Goal: Information Seeking & Learning: Learn about a topic

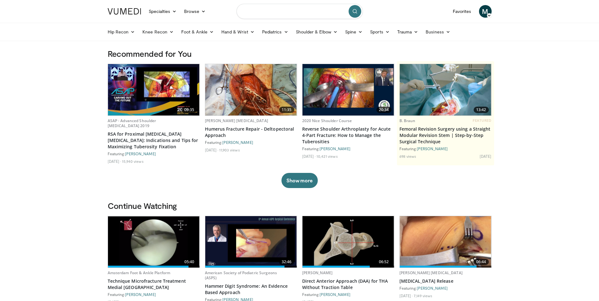
click at [280, 15] on input "Search topics, interventions" at bounding box center [300, 11] width 126 height 15
type input "**********"
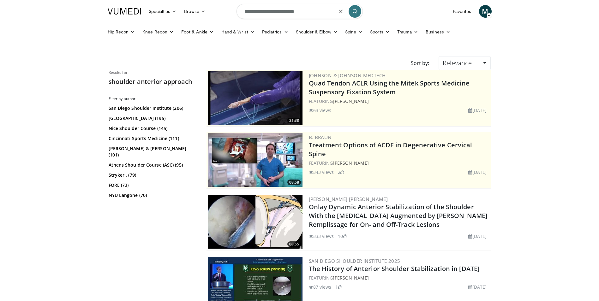
drag, startPoint x: 315, startPoint y: 15, endPoint x: 246, endPoint y: 11, distance: 69.3
click at [246, 11] on input "**********" at bounding box center [300, 11] width 126 height 15
type input "*"
type input "**********"
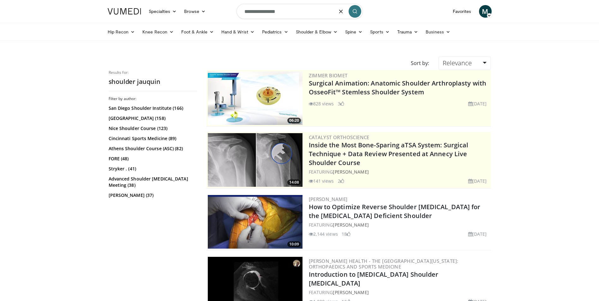
drag, startPoint x: 293, startPoint y: 11, endPoint x: 245, endPoint y: 12, distance: 48.0
click at [245, 12] on input "**********" at bounding box center [300, 11] width 126 height 15
click at [286, 12] on input "**********" at bounding box center [300, 11] width 126 height 15
drag, startPoint x: 290, startPoint y: 12, endPoint x: 215, endPoint y: 12, distance: 75.5
click at [215, 12] on nav "Specialties Adult & Family Medicine Allergy, Asthma, Immunology Anesthesiology …" at bounding box center [300, 11] width 392 height 23
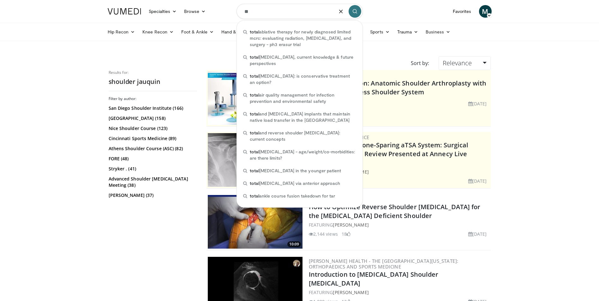
type input "*"
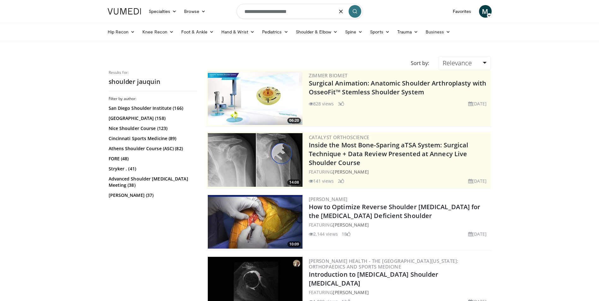
type input "**********"
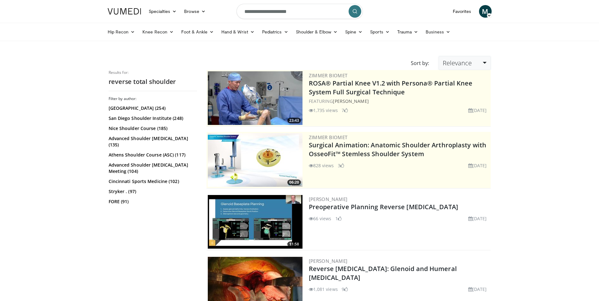
click at [468, 64] on span "Relevance" at bounding box center [457, 63] width 29 height 9
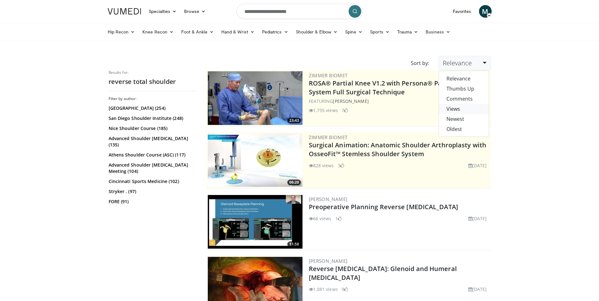
click at [465, 106] on link "Views" at bounding box center [464, 109] width 50 height 10
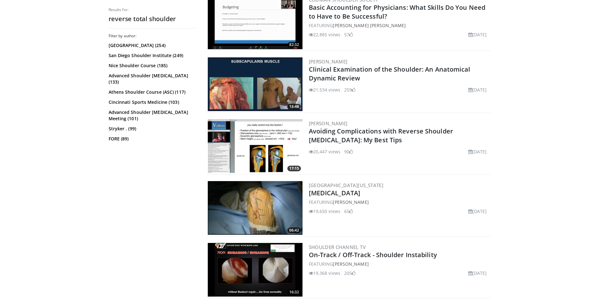
scroll to position [1485, 0]
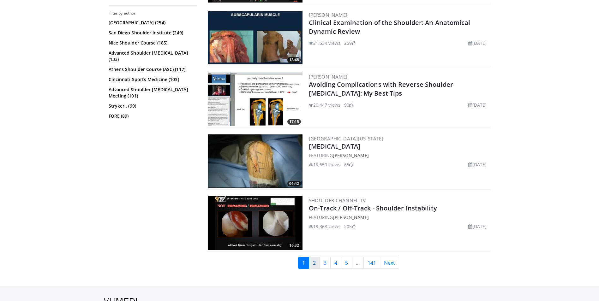
click at [317, 261] on link "2" at bounding box center [314, 263] width 11 height 12
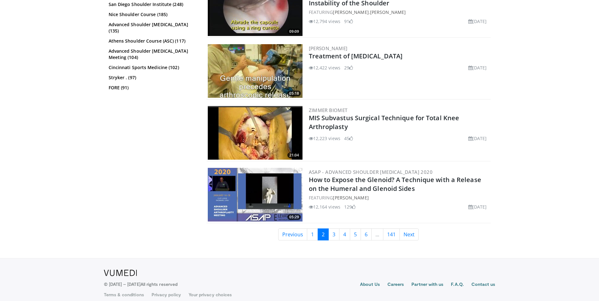
scroll to position [1517, 0]
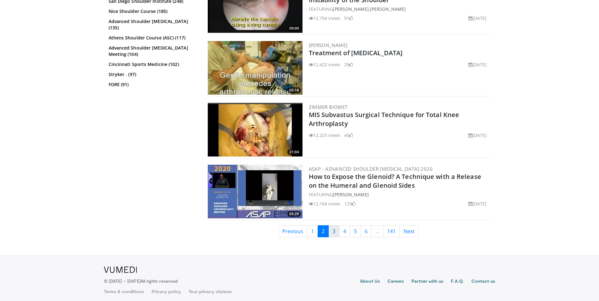
click at [332, 231] on link "3" at bounding box center [334, 232] width 11 height 12
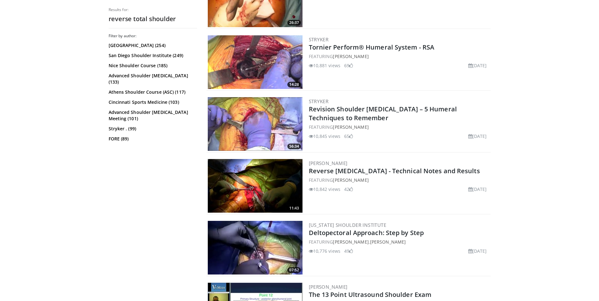
scroll to position [664, 0]
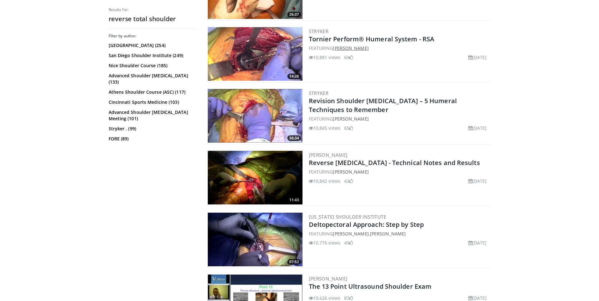
click at [368, 49] on link "[PERSON_NAME]" at bounding box center [351, 48] width 36 height 6
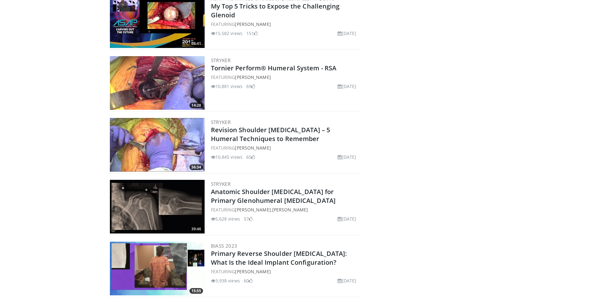
scroll to position [411, 0]
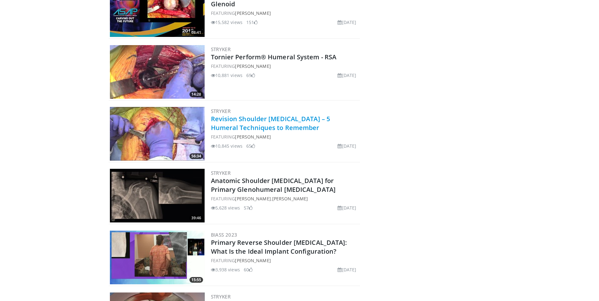
click at [257, 123] on link "Revision Shoulder [MEDICAL_DATA] – 5 Humeral Techniques to Remember" at bounding box center [270, 123] width 119 height 17
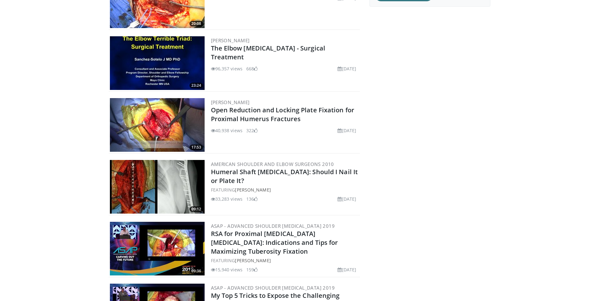
scroll to position [95, 0]
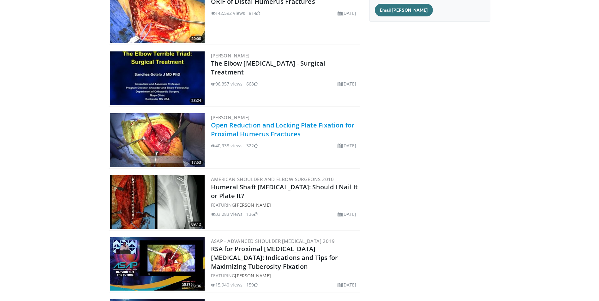
click at [277, 133] on link "Open Reduction and Locking Plate Fixation for Proximal Humerus Fractures" at bounding box center [283, 129] width 144 height 17
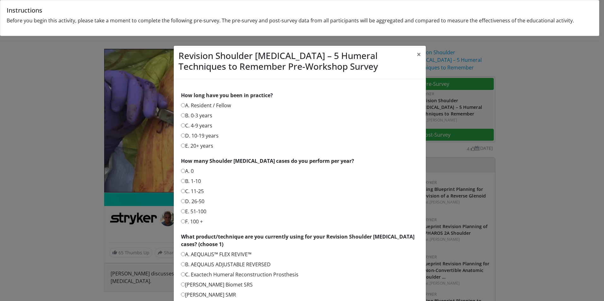
click at [204, 115] on label "B. 0-3 years" at bounding box center [196, 116] width 31 height 8
click at [187, 168] on label "A. 0" at bounding box center [187, 171] width 13 height 8
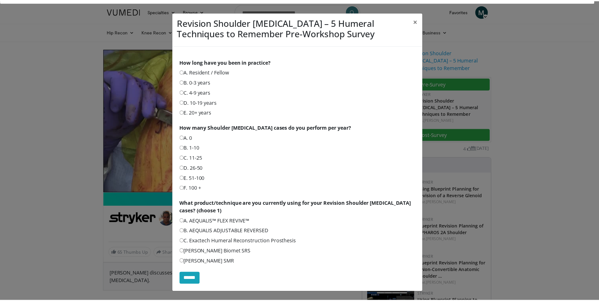
scroll to position [34, 0]
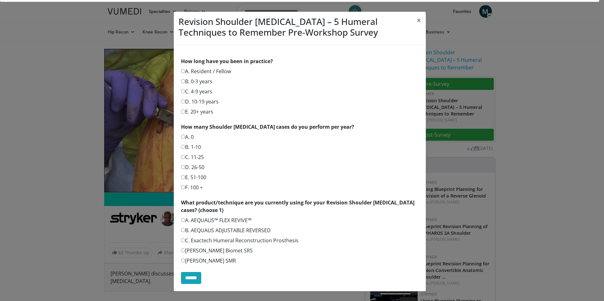
click at [208, 251] on label "E. Zimmer Biomet SRS" at bounding box center [217, 251] width 72 height 8
click at [195, 273] on input "******" at bounding box center [191, 278] width 20 height 12
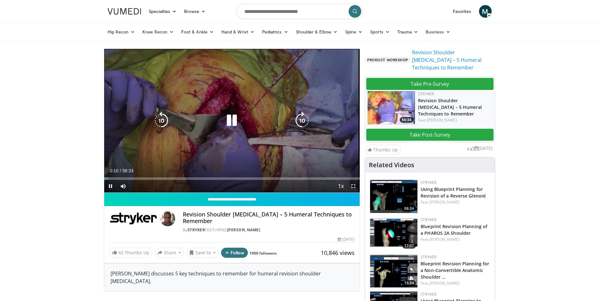
click at [130, 177] on div "Loaded : 1.76% 00:11 05:43" at bounding box center [232, 177] width 256 height 6
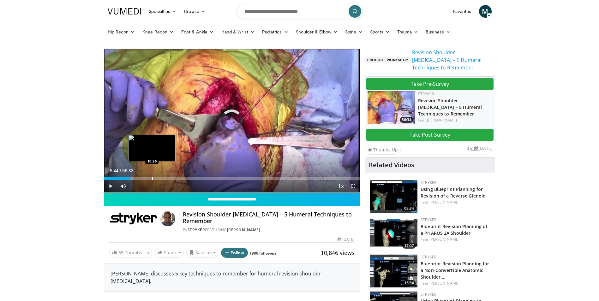
click at [152, 179] on div "Progress Bar" at bounding box center [152, 179] width 1 height 3
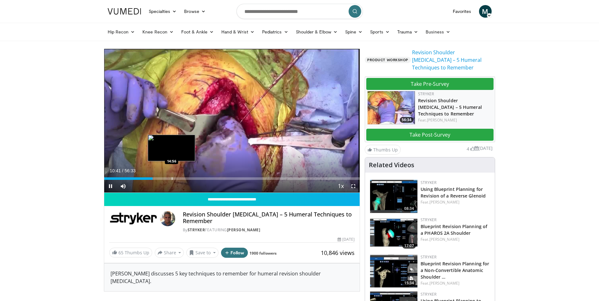
click at [173, 179] on div "Progress Bar" at bounding box center [172, 179] width 1 height 3
click at [197, 180] on div "Progress Bar" at bounding box center [197, 179] width 1 height 3
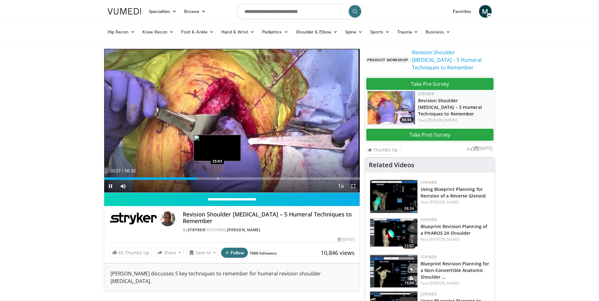
click at [218, 179] on div "Progress Bar" at bounding box center [218, 179] width 1 height 3
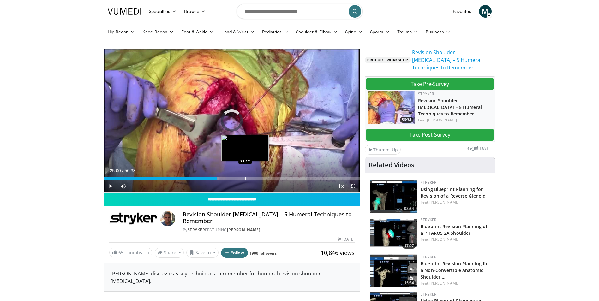
click at [246, 179] on div "Progress Bar" at bounding box center [246, 179] width 1 height 3
click at [267, 179] on div "Progress Bar" at bounding box center [267, 179] width 1 height 3
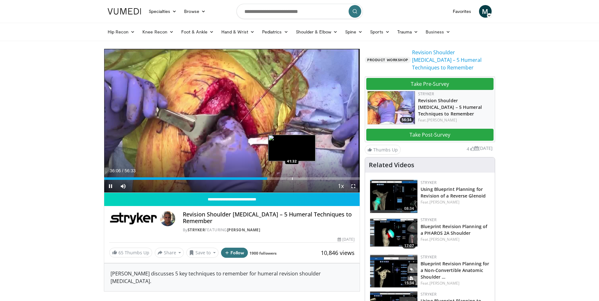
click at [299, 179] on div "Loaded : 64.24% 36:06 41:32" at bounding box center [232, 179] width 256 height 3
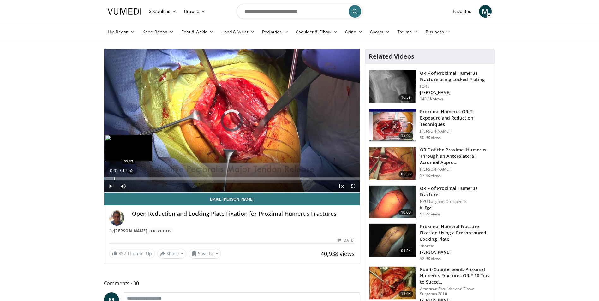
click at [113, 178] on div "Progress Bar" at bounding box center [108, 179] width 9 height 3
click at [130, 178] on div "Progress Bar" at bounding box center [130, 179] width 1 height 3
click at [151, 182] on div "Current Time 1:47 / Duration 17:52 Pause Skip Backward Skip Forward Mute Loaded…" at bounding box center [232, 186] width 256 height 13
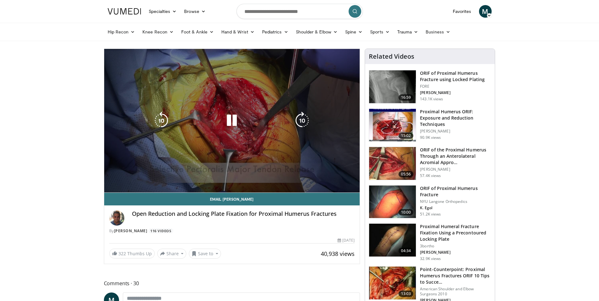
click at [155, 180] on video-js "**********" at bounding box center [232, 121] width 256 height 144
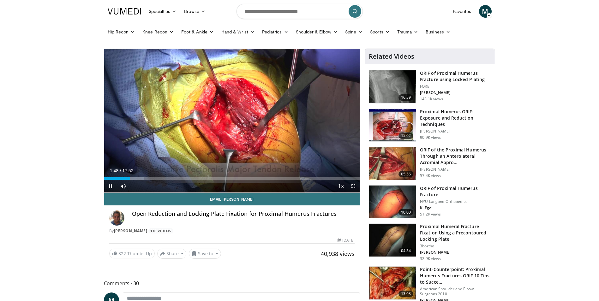
click at [155, 180] on div "Current Time 1:48 / Duration 17:52 Pause Skip Backward Skip Forward Mute Loaded…" at bounding box center [232, 186] width 256 height 13
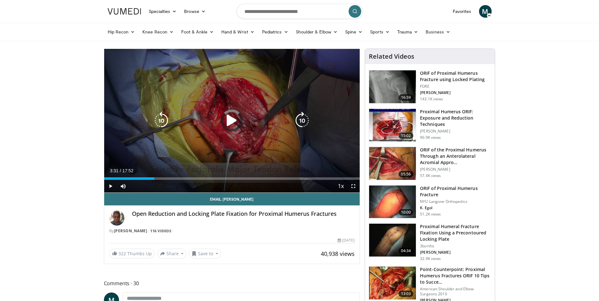
click at [155, 179] on div "Loaded : 15.87% 03:31 02:20" at bounding box center [232, 179] width 256 height 3
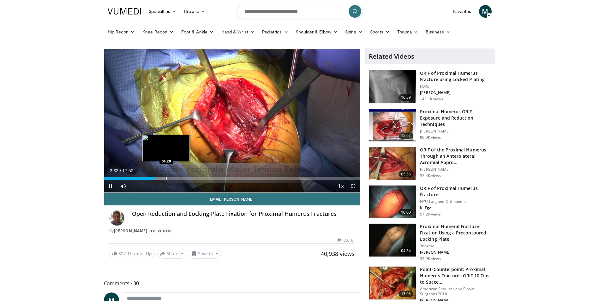
drag, startPoint x: 169, startPoint y: 179, endPoint x: 173, endPoint y: 179, distance: 4.1
click at [171, 179] on div "Loaded : 24.04% 03:32 04:20" at bounding box center [232, 179] width 256 height 3
click at [182, 179] on div "Progress Bar" at bounding box center [182, 179] width 1 height 3
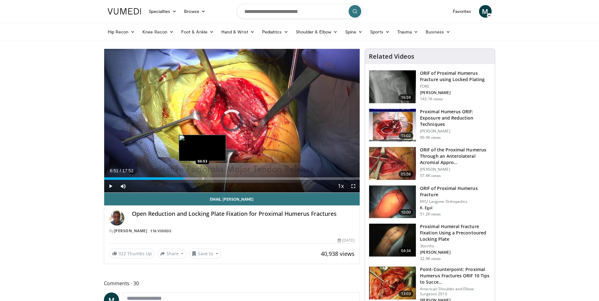
click at [203, 180] on div "Progress Bar" at bounding box center [203, 179] width 1 height 3
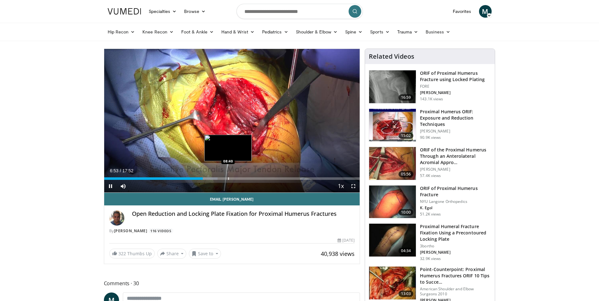
click at [228, 180] on div "Progress Bar" at bounding box center [228, 179] width 1 height 3
click at [222, 178] on div "Loaded : 51.33% 08:21 08:20" at bounding box center [232, 179] width 256 height 3
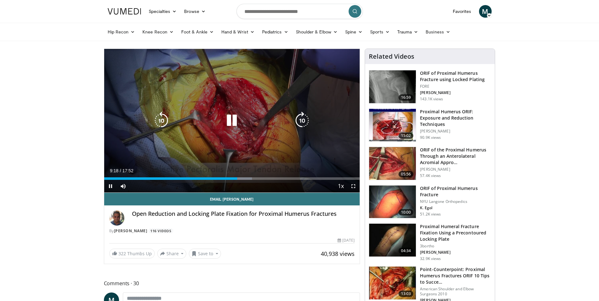
click at [230, 124] on icon "Video Player" at bounding box center [232, 121] width 18 height 18
click at [234, 121] on icon "Video Player" at bounding box center [232, 121] width 18 height 18
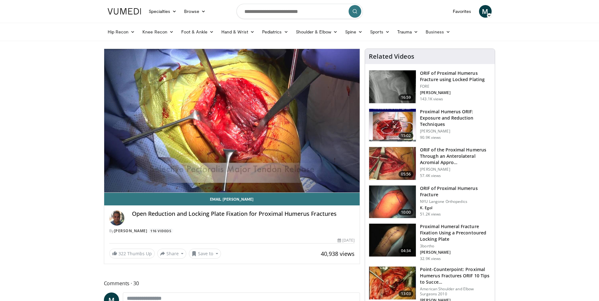
click at [428, 120] on h3 "Proximal Humerus ORIF: Exposure and Reduction Techniques" at bounding box center [455, 118] width 71 height 19
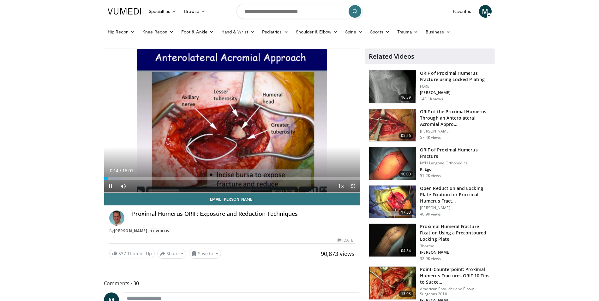
click at [356, 185] on span "Video Player" at bounding box center [353, 186] width 13 height 13
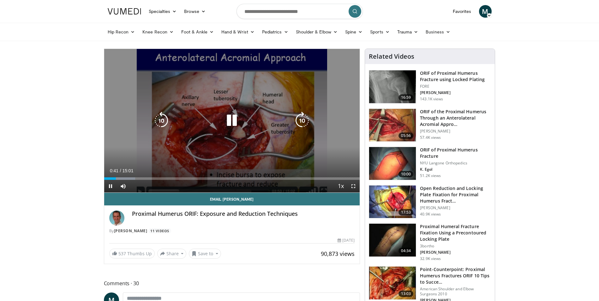
click at [236, 121] on icon "Video Player" at bounding box center [232, 121] width 18 height 18
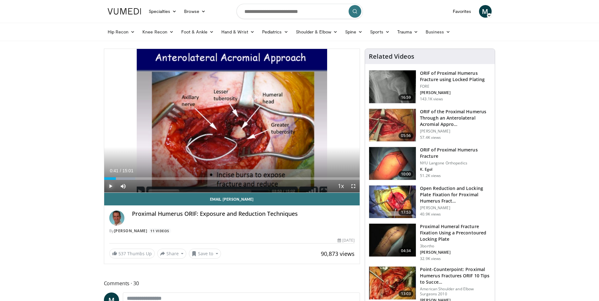
drag, startPoint x: 112, startPoint y: 185, endPoint x: 109, endPoint y: 183, distance: 3.4
click at [109, 183] on span "Video Player" at bounding box center [110, 186] width 13 height 13
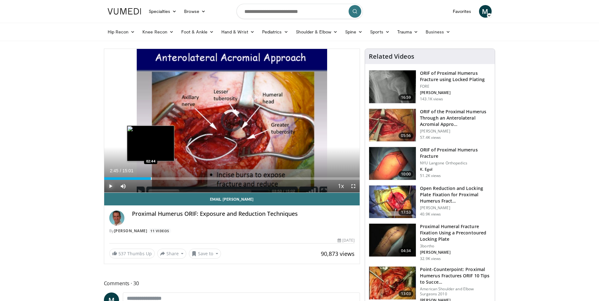
click at [151, 178] on div "Progress Bar" at bounding box center [151, 179] width 1 height 3
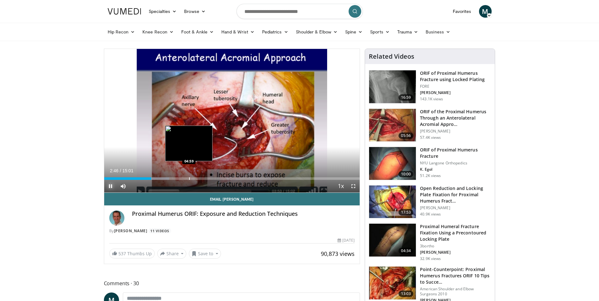
click at [189, 178] on div "Progress Bar" at bounding box center [189, 179] width 1 height 3
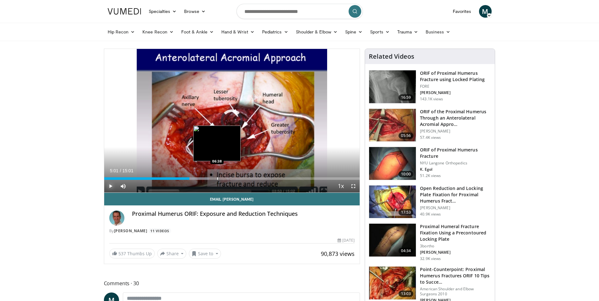
click at [217, 178] on div "Progress Bar" at bounding box center [217, 179] width 1 height 3
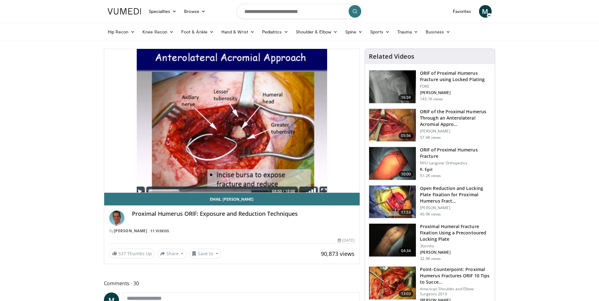
click at [245, 176] on video-js "**********" at bounding box center [232, 121] width 256 height 144
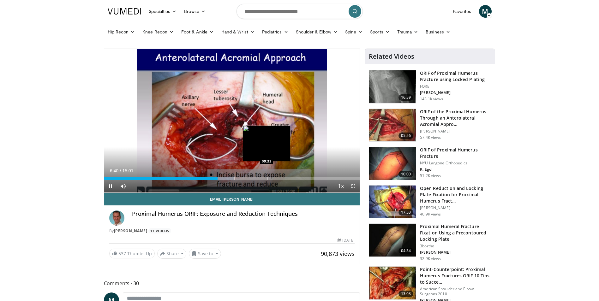
click at [267, 175] on div "Loaded : 51.01% 06:40 09:33" at bounding box center [232, 177] width 256 height 6
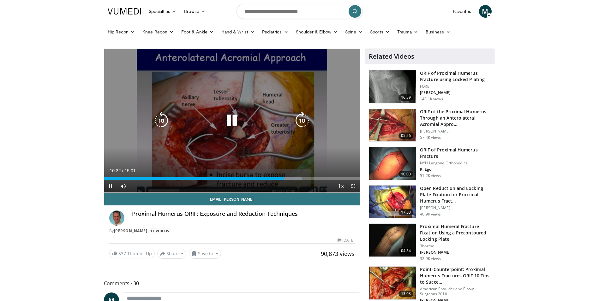
click at [233, 120] on icon "Video Player" at bounding box center [232, 121] width 18 height 18
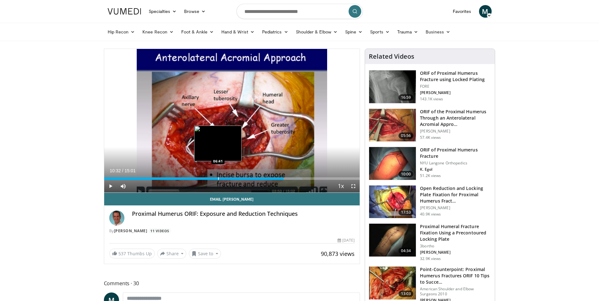
click at [219, 177] on div "Loaded : 77.50% 10:32 06:41" at bounding box center [232, 177] width 256 height 6
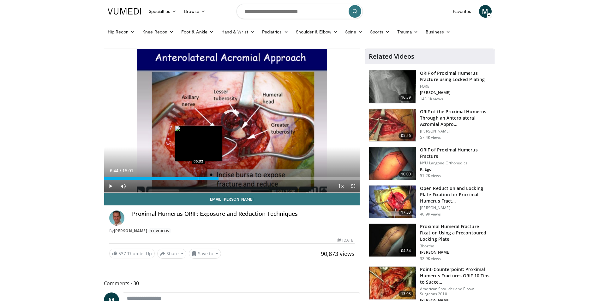
click at [199, 178] on div "Progress Bar" at bounding box center [199, 179] width 1 height 3
click at [183, 178] on div "Progress Bar" at bounding box center [183, 179] width 1 height 3
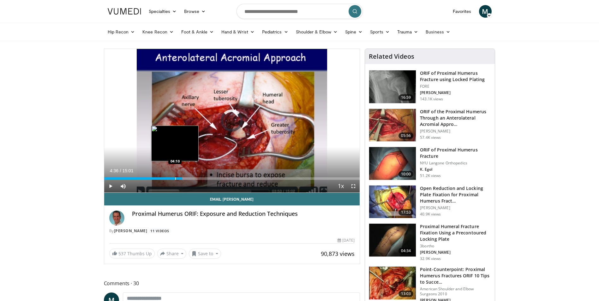
click at [175, 178] on div "Progress Bar" at bounding box center [175, 179] width 1 height 3
click at [167, 179] on div "04:09" at bounding box center [139, 179] width 71 height 3
click at [158, 179] on div "03:40" at bounding box center [135, 179] width 63 height 3
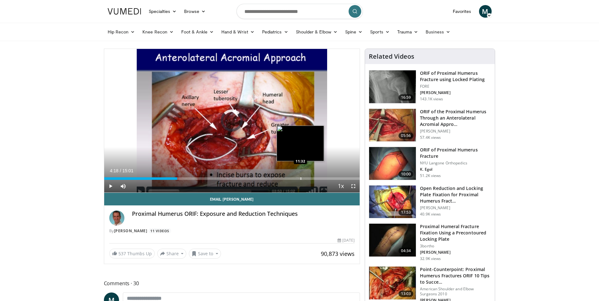
drag, startPoint x: 163, startPoint y: 179, endPoint x: 301, endPoint y: 179, distance: 137.5
click at [301, 179] on div "Progress Bar" at bounding box center [301, 179] width 1 height 3
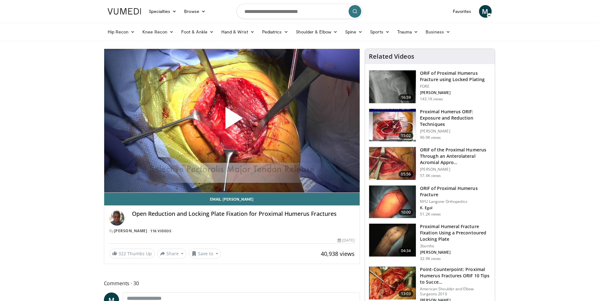
click at [232, 121] on span "Video Player" at bounding box center [232, 121] width 0 height 0
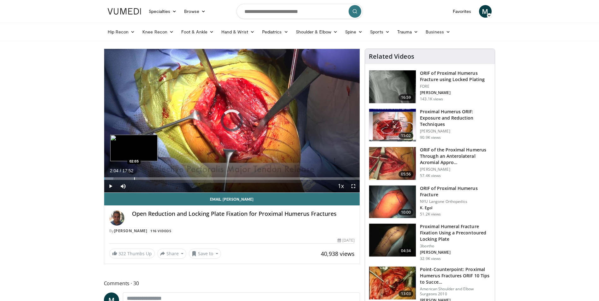
click at [134, 179] on div "Progress Bar" at bounding box center [134, 179] width 1 height 3
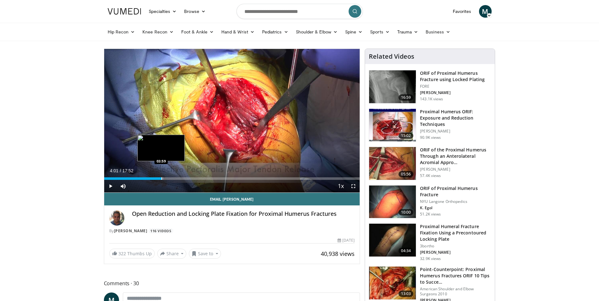
drag, startPoint x: 147, startPoint y: 179, endPoint x: 168, endPoint y: 179, distance: 20.9
click at [166, 179] on div "Loaded : 23.33% 04:01 03:59" at bounding box center [232, 179] width 256 height 3
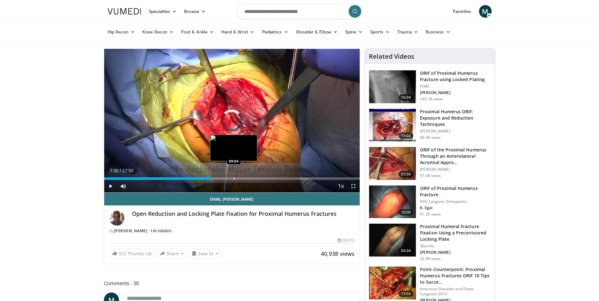
drag, startPoint x: 175, startPoint y: 178, endPoint x: 234, endPoint y: 178, distance: 58.8
click at [234, 178] on div "Progress Bar" at bounding box center [234, 179] width 1 height 3
click at [241, 178] on div "Progress Bar" at bounding box center [241, 179] width 1 height 3
click at [249, 179] on div "Progress Bar" at bounding box center [248, 179] width 1 height 3
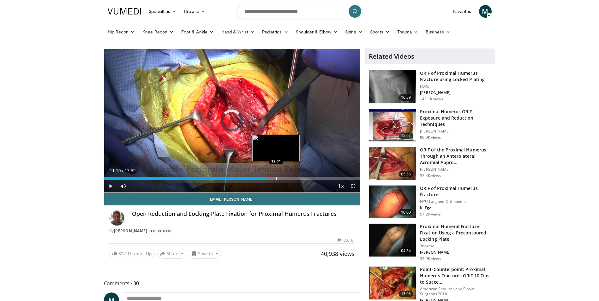
drag, startPoint x: 251, startPoint y: 179, endPoint x: 276, endPoint y: 179, distance: 25.3
click at [277, 179] on div "Progress Bar" at bounding box center [277, 179] width 1 height 3
click at [276, 179] on div "Progress Bar" at bounding box center [276, 179] width 1 height 3
click at [290, 179] on div "Progress Bar" at bounding box center [290, 179] width 1 height 3
drag, startPoint x: 294, startPoint y: 179, endPoint x: 301, endPoint y: 179, distance: 7.0
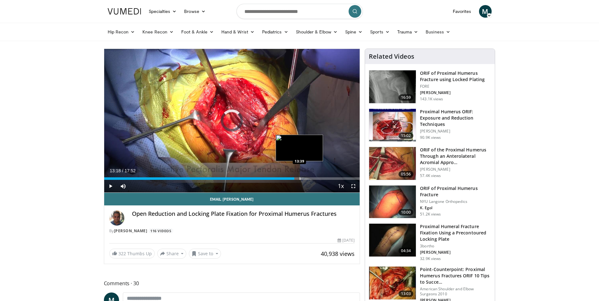
click at [301, 179] on div "Progress Bar" at bounding box center [300, 179] width 1 height 3
click at [308, 179] on div "Progress Bar" at bounding box center [308, 179] width 1 height 3
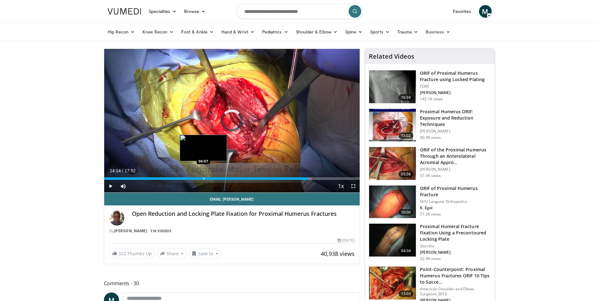
click at [204, 178] on div "Progress Bar" at bounding box center [204, 179] width 1 height 3
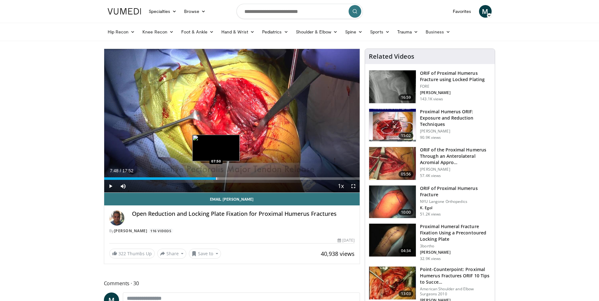
click at [216, 179] on div "Progress Bar" at bounding box center [216, 179] width 1 height 3
click at [227, 178] on div "Loaded : 46.66% 07:49 08:12" at bounding box center [232, 179] width 256 height 3
click at [226, 180] on div "Current Time 8:59 / Duration 17:52 Pause Skip Backward Skip Forward Mute Loaded…" at bounding box center [232, 186] width 256 height 13
click at [226, 178] on div "Progress Bar" at bounding box center [226, 179] width 1 height 3
click at [353, 186] on span "Video Player" at bounding box center [353, 186] width 13 height 13
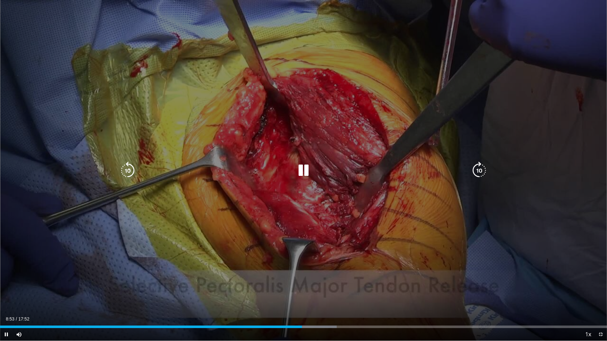
click at [301, 172] on icon "Video Player" at bounding box center [304, 171] width 18 height 18
click at [304, 174] on icon "Video Player" at bounding box center [304, 171] width 18 height 18
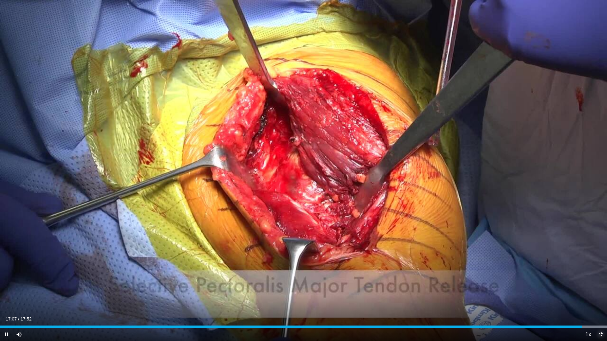
click at [599, 301] on span "Video Player" at bounding box center [600, 334] width 13 height 13
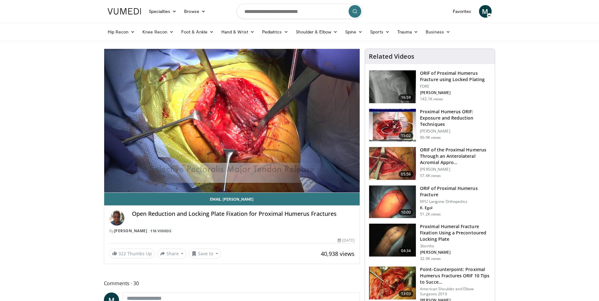
click at [430, 121] on h3 "Proximal Humerus ORIF: Exposure and Reduction Techniques" at bounding box center [455, 118] width 71 height 19
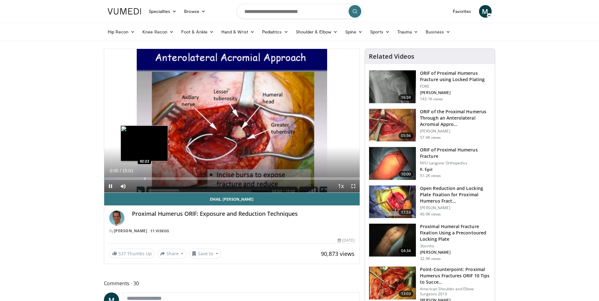
click at [145, 178] on div "Progress Bar" at bounding box center [145, 179] width 1 height 3
click at [136, 178] on div "Progress Bar" at bounding box center [136, 179] width 1 height 3
click at [129, 179] on div "01:50" at bounding box center [119, 179] width 31 height 3
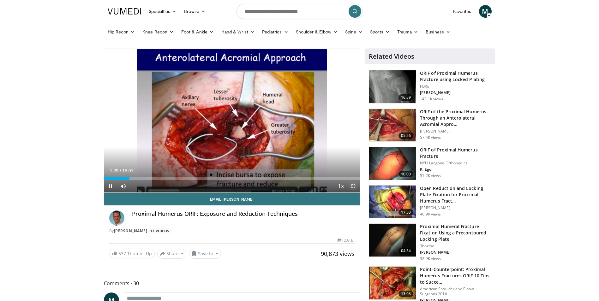
click at [356, 187] on span "Video Player" at bounding box center [353, 186] width 13 height 13
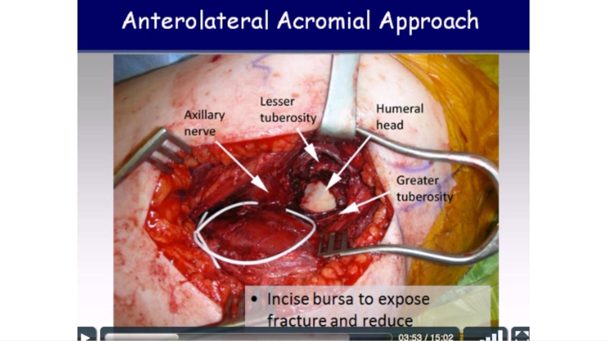
click at [317, 301] on video-js "**********" at bounding box center [303, 170] width 607 height 341
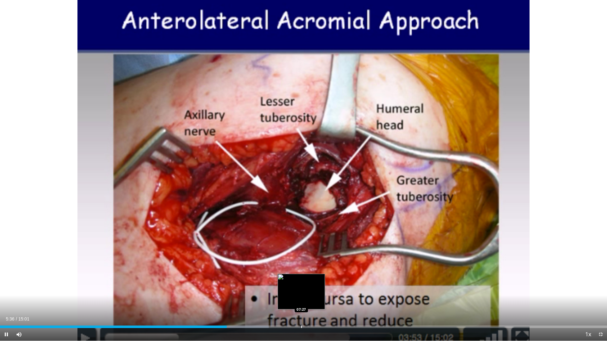
click at [302, 301] on div "Loaded : 44.28% 05:36 07:27" at bounding box center [303, 325] width 607 height 6
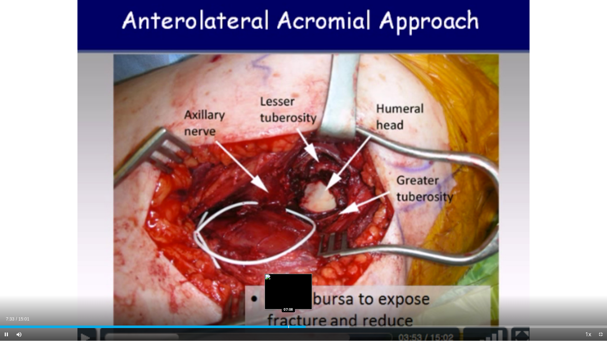
click at [288, 301] on div "Loaded : 57.57% 07:33 07:08" at bounding box center [303, 325] width 607 height 6
click at [285, 301] on div "07:09" at bounding box center [144, 327] width 289 height 3
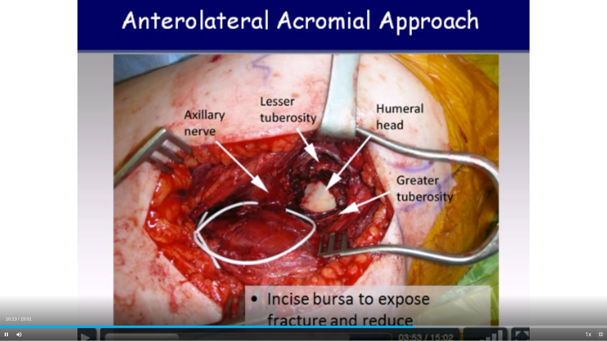
click at [599, 301] on span "Video Player" at bounding box center [600, 334] width 13 height 13
